Goal: Navigation & Orientation: Find specific page/section

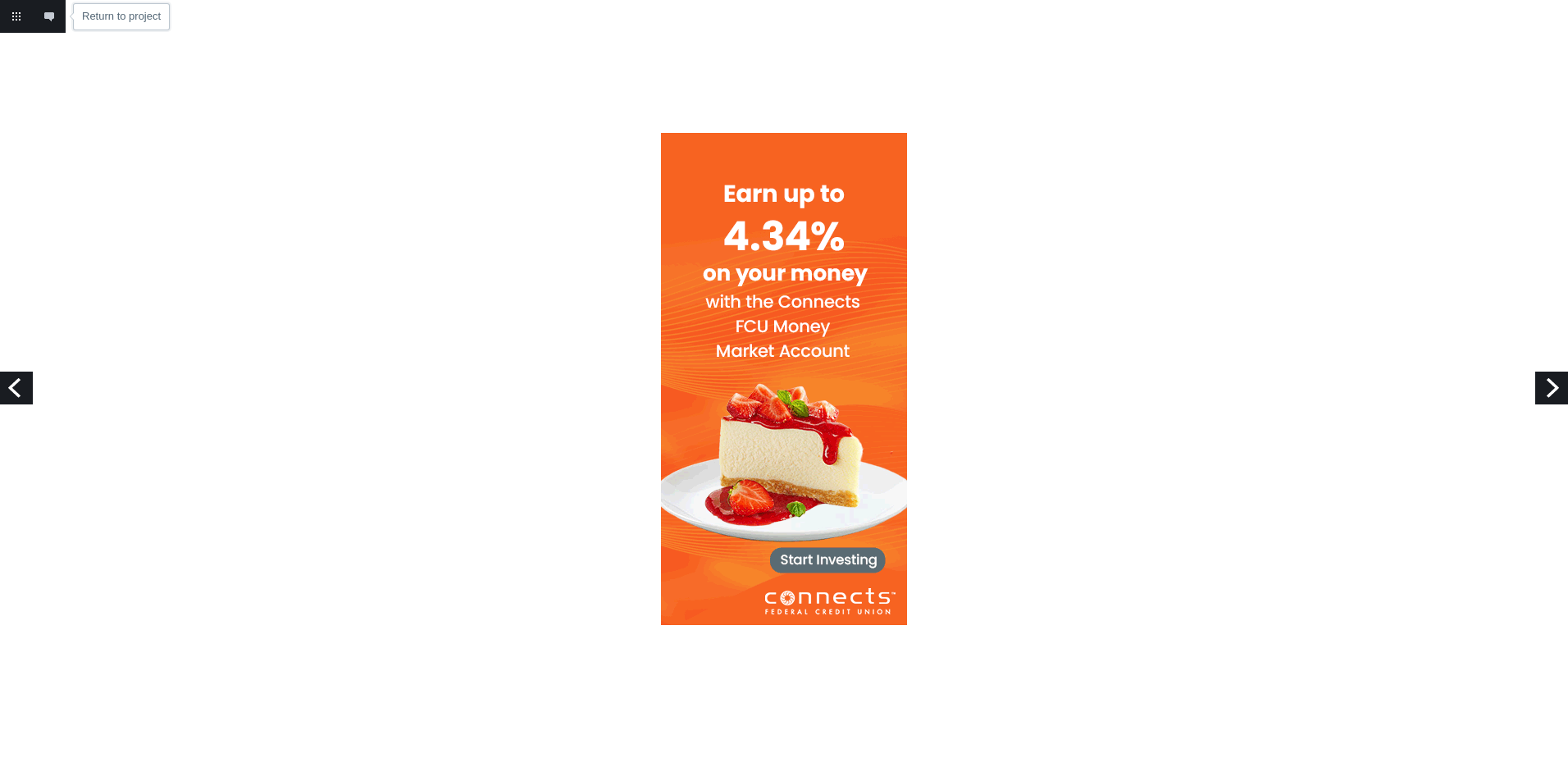
click at [17, 14] on link "Return to project" at bounding box center [16, 16] width 33 height 33
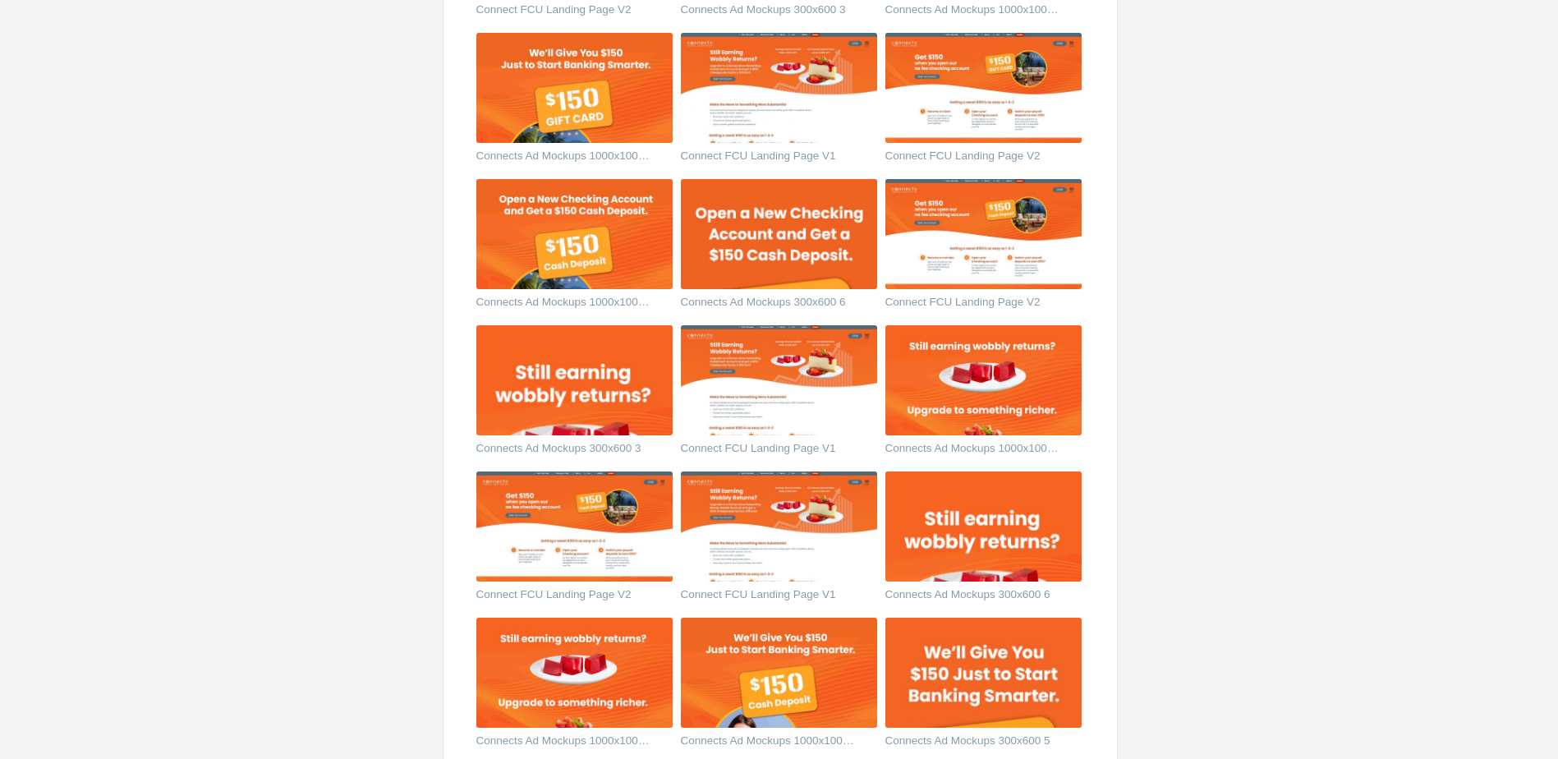
scroll to position [1396, 0]
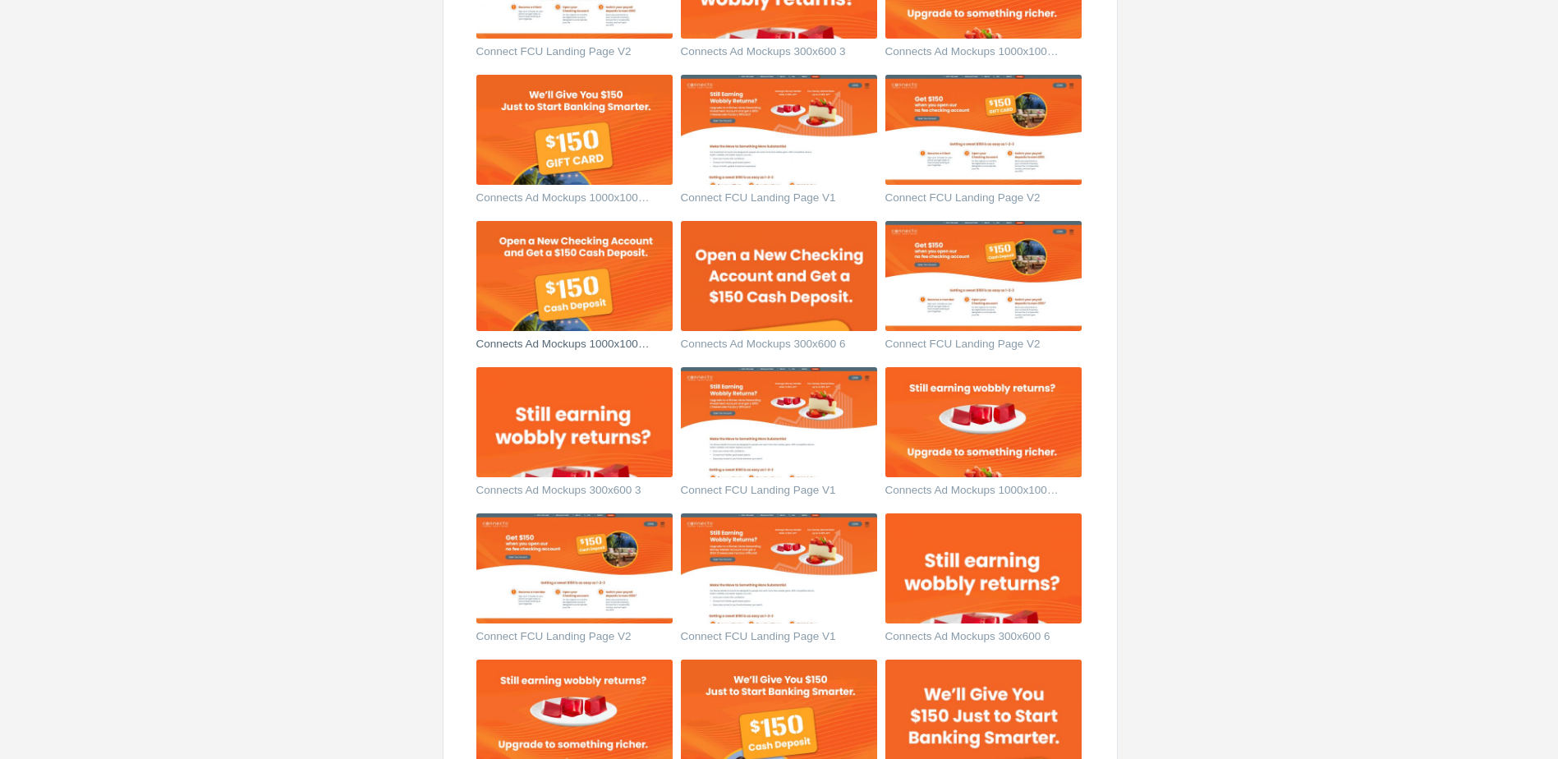
click at [637, 313] on img at bounding box center [574, 276] width 196 height 110
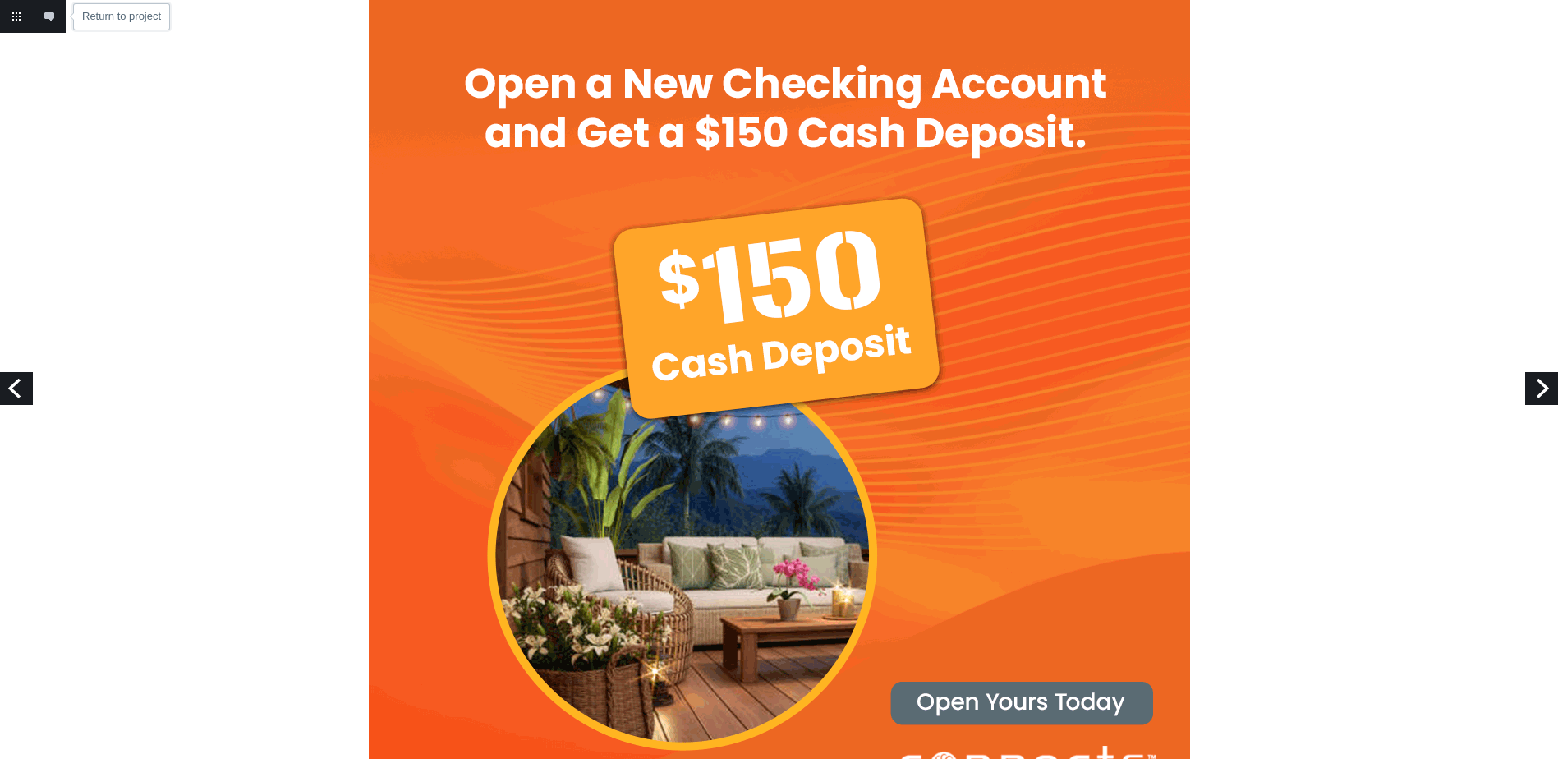
click at [15, 14] on link "Return to project" at bounding box center [16, 16] width 33 height 33
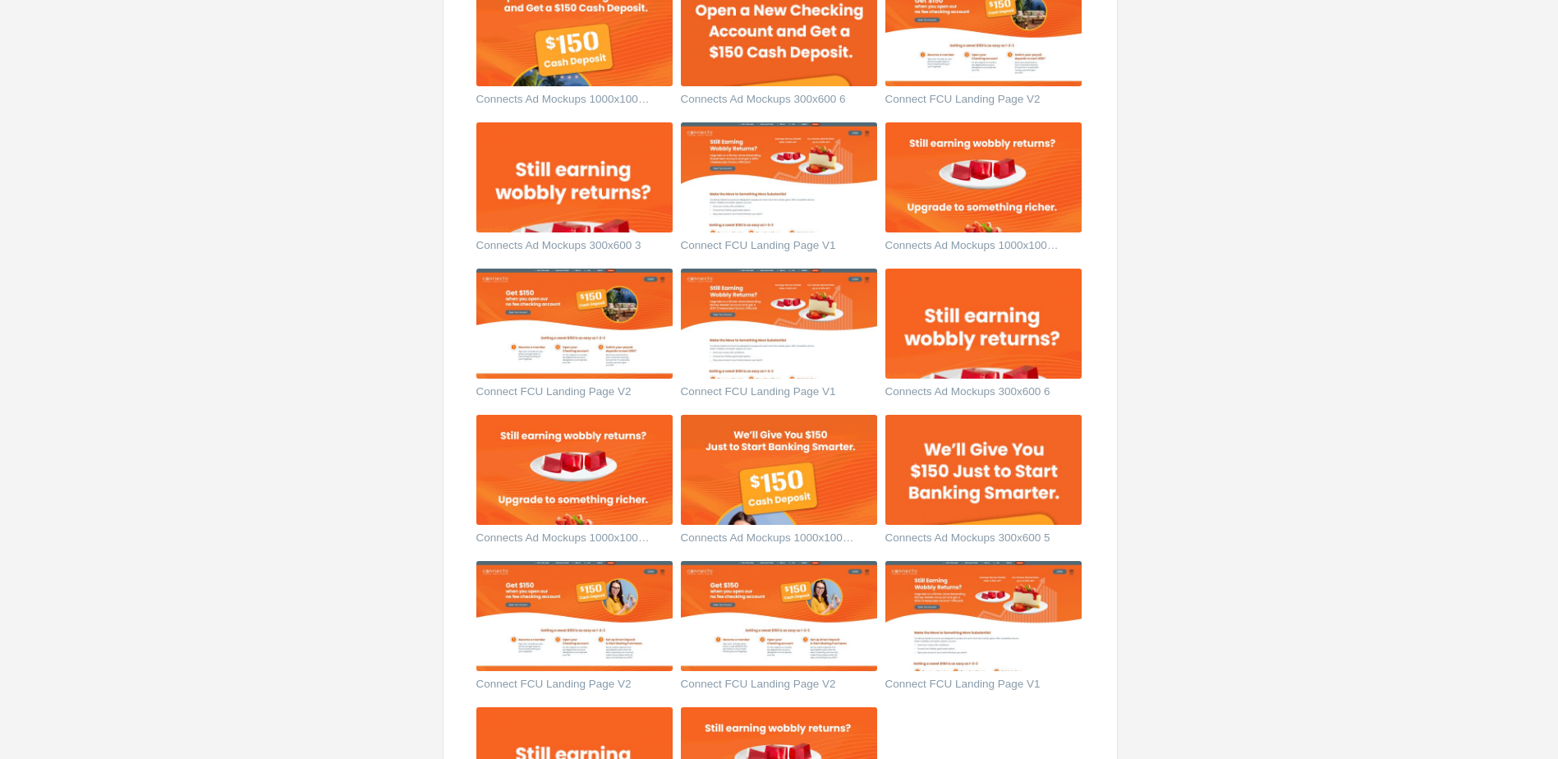
scroll to position [1643, 0]
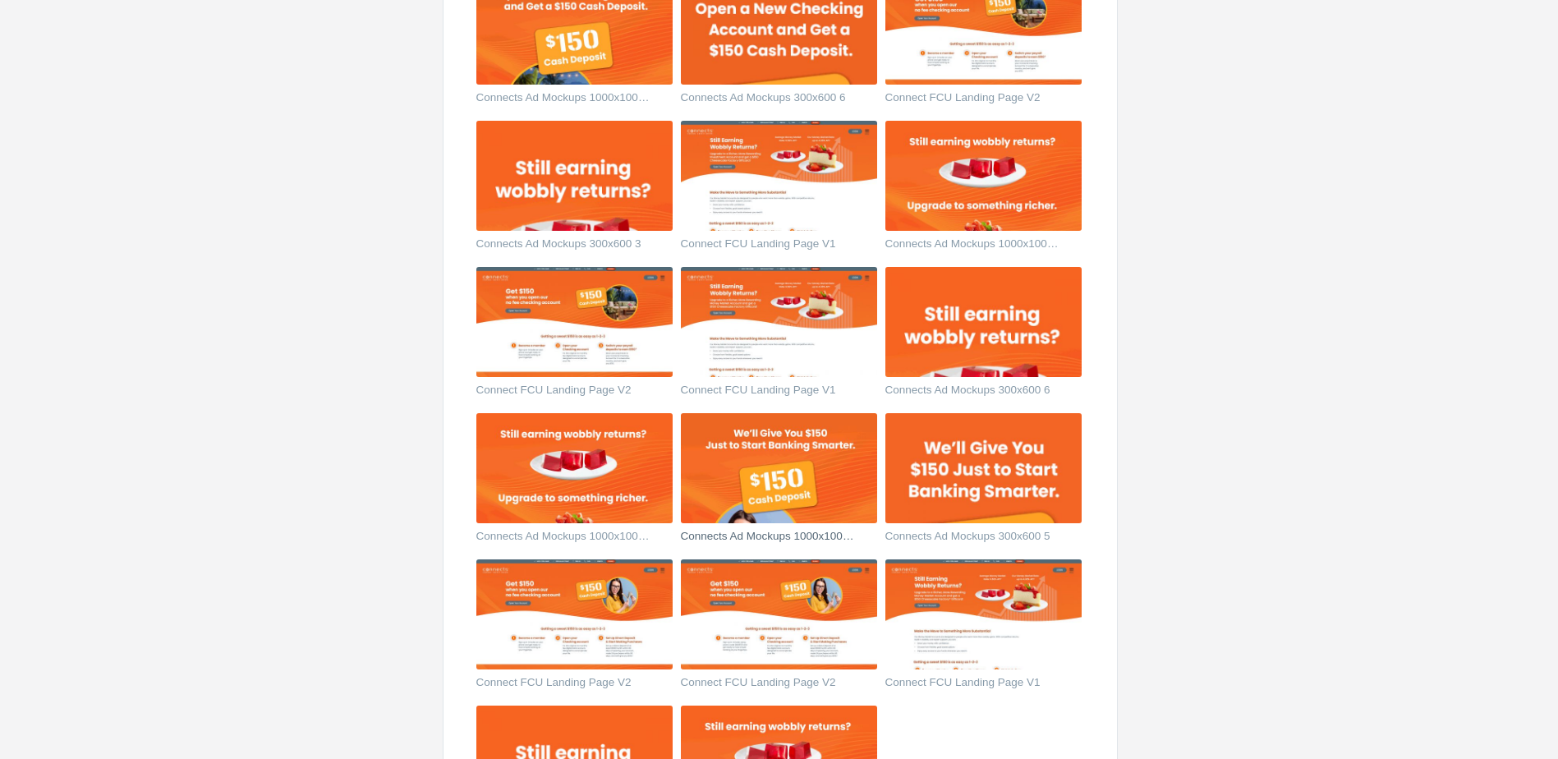
click at [848, 486] on img at bounding box center [779, 468] width 196 height 110
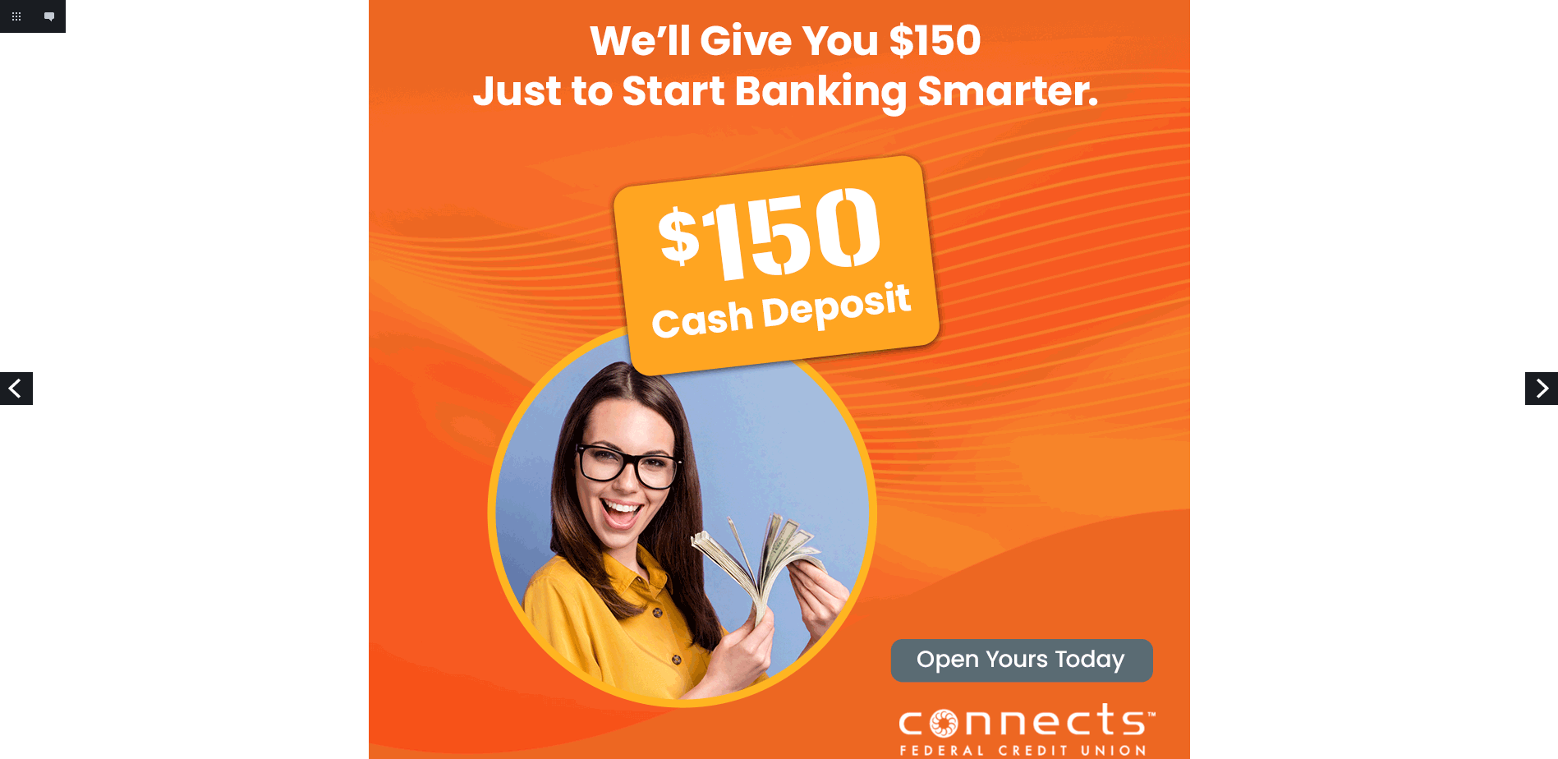
scroll to position [62, 0]
